Goal: Navigation & Orientation: Understand site structure

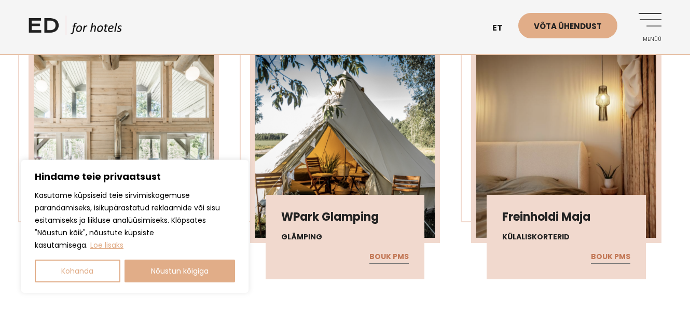
scroll to position [1141, 0]
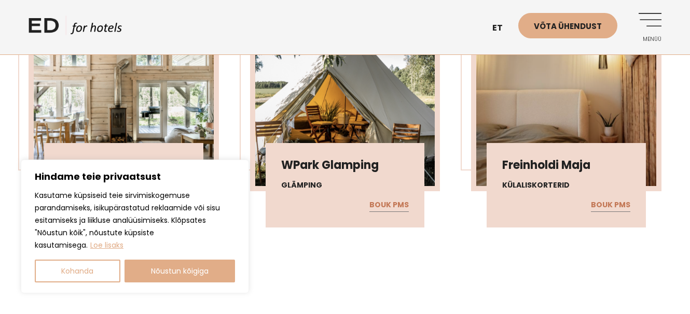
drag, startPoint x: 196, startPoint y: 175, endPoint x: 155, endPoint y: 215, distance: 57.2
click at [168, 205] on div "Hindame teie privaatsust Kasutame küpsiseid teie sirvimiskogemuse parandamiseks…" at bounding box center [135, 227] width 200 height 112
click at [74, 278] on button "Kohanda" at bounding box center [78, 271] width 86 height 23
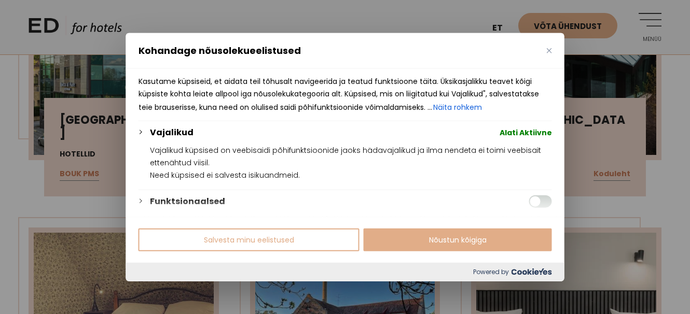
scroll to position [1505, 0]
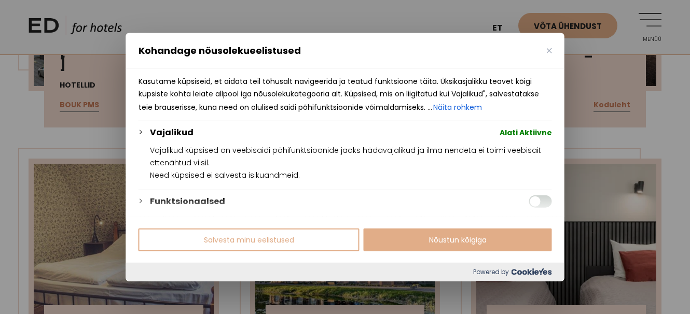
click at [524, 132] on span "Alati Aktiivne" at bounding box center [526, 133] width 52 height 12
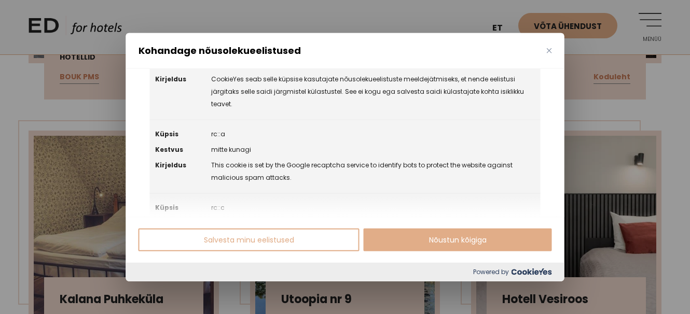
scroll to position [1556, 0]
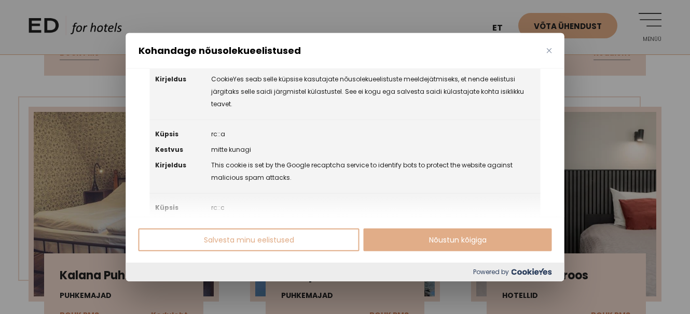
click at [553, 50] on div "Kohandage nõusolekueelistused" at bounding box center [345, 51] width 438 height 36
click at [548, 46] on div "Kohandage nõusolekueelistused" at bounding box center [345, 51] width 438 height 36
click at [548, 51] on img "Sulge" at bounding box center [549, 50] width 5 height 5
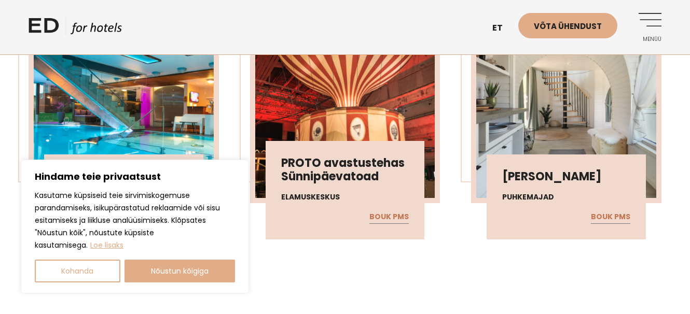
scroll to position [6174, 0]
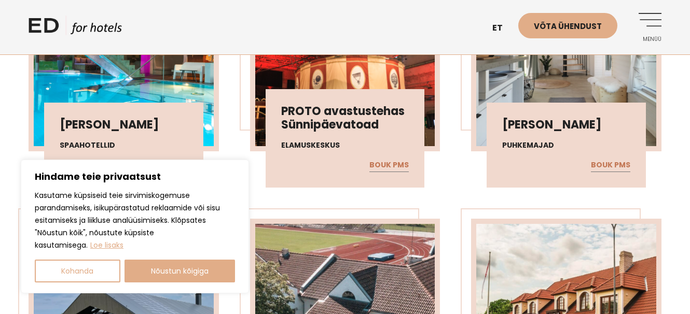
click at [139, 88] on img at bounding box center [124, 54] width 180 height 185
click at [192, 87] on img at bounding box center [124, 54] width 180 height 185
click at [194, 88] on img at bounding box center [124, 54] width 180 height 185
click at [154, 131] on h3 "[PERSON_NAME]" at bounding box center [124, 124] width 128 height 13
click at [166, 82] on img at bounding box center [124, 54] width 180 height 185
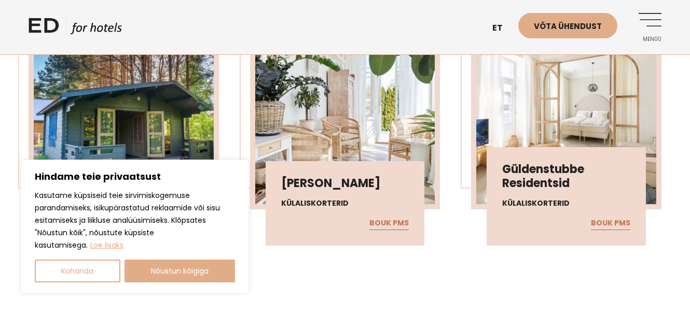
scroll to position [9287, 0]
